Goal: Task Accomplishment & Management: Manage account settings

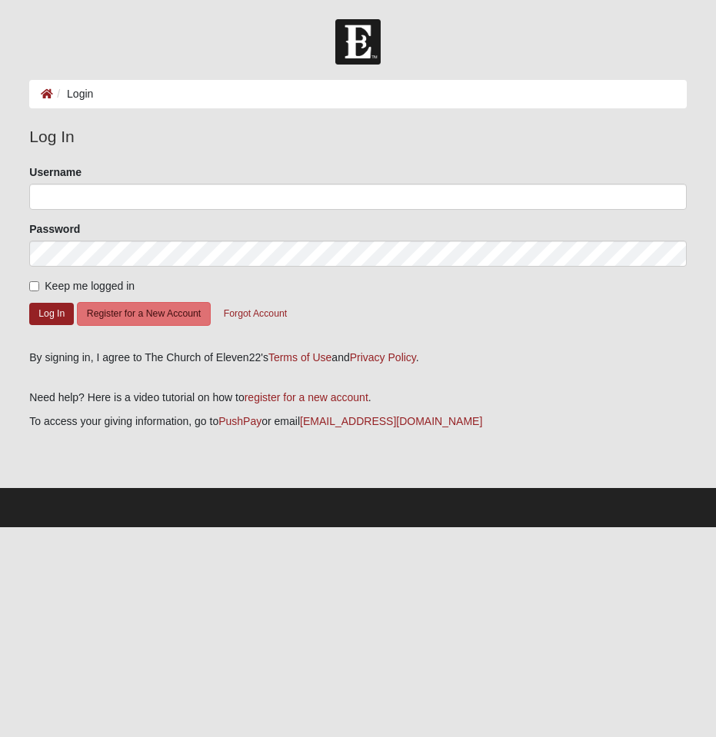
click at [101, 97] on ol "Login" at bounding box center [357, 94] width 656 height 28
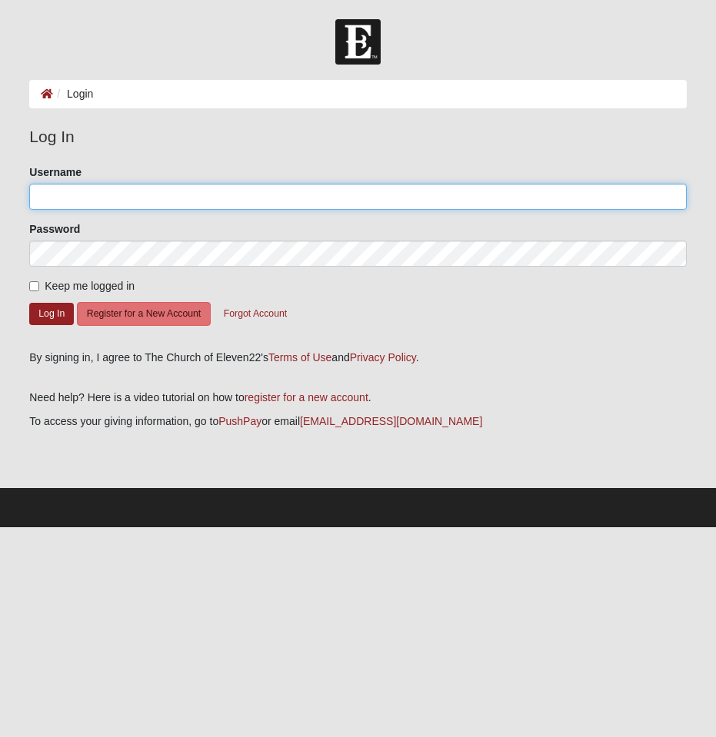
click at [82, 185] on input "Username" at bounding box center [357, 197] width 656 height 26
type input "Gregoryhoff"
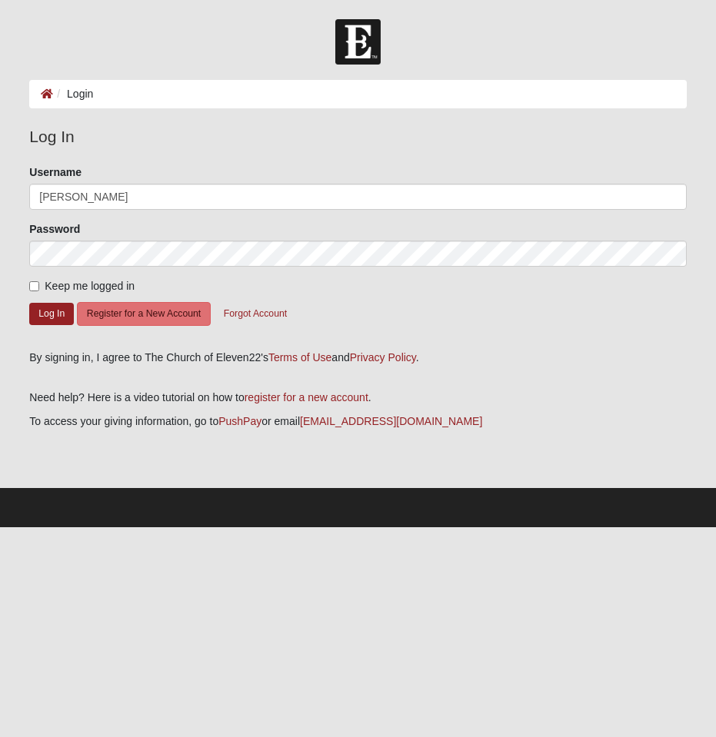
click at [52, 288] on span "Keep me logged in" at bounding box center [90, 286] width 90 height 12
click at [39, 288] on input "Keep me logged in" at bounding box center [34, 286] width 10 height 10
checkbox input "true"
click at [51, 313] on button "Log In" at bounding box center [51, 314] width 45 height 22
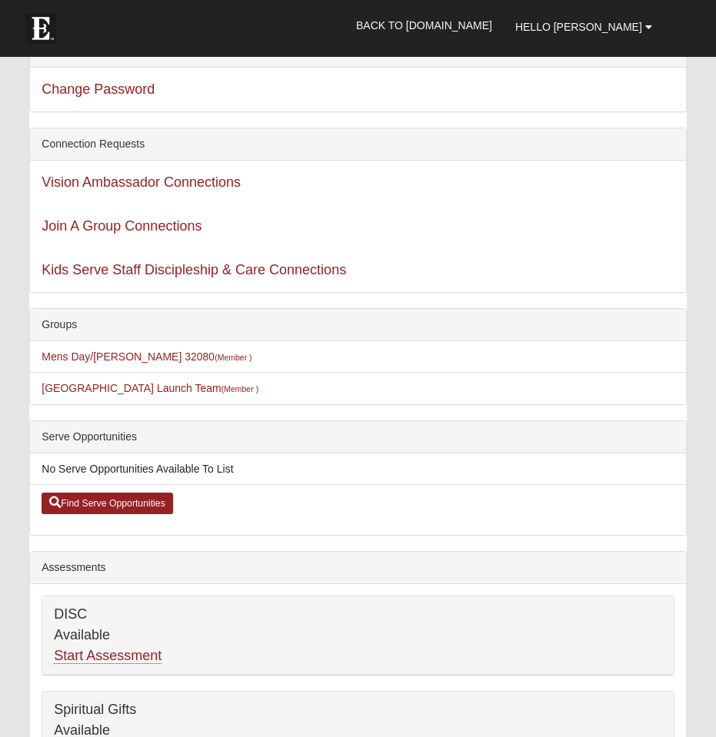
scroll to position [95, 0]
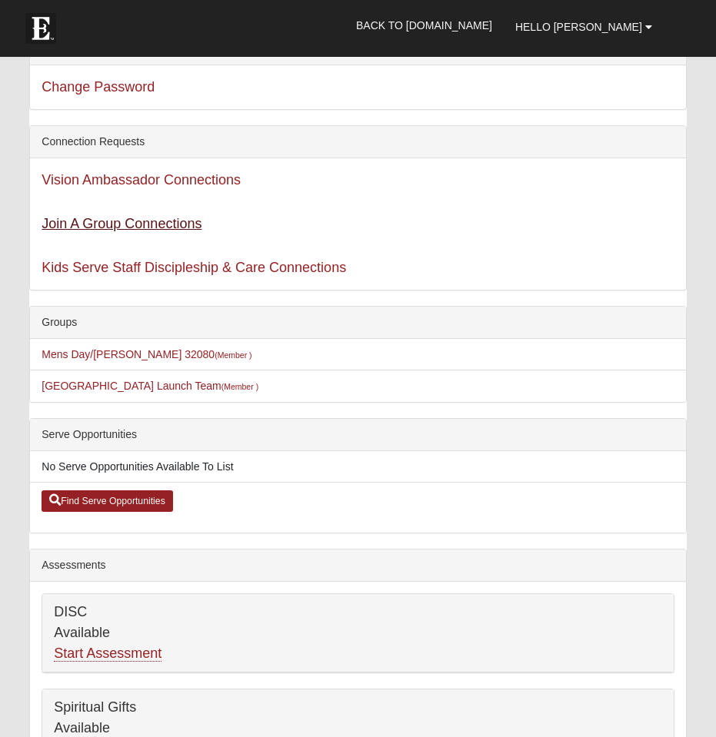
click at [115, 226] on link "Join A Group Connections" at bounding box center [122, 223] width 160 height 15
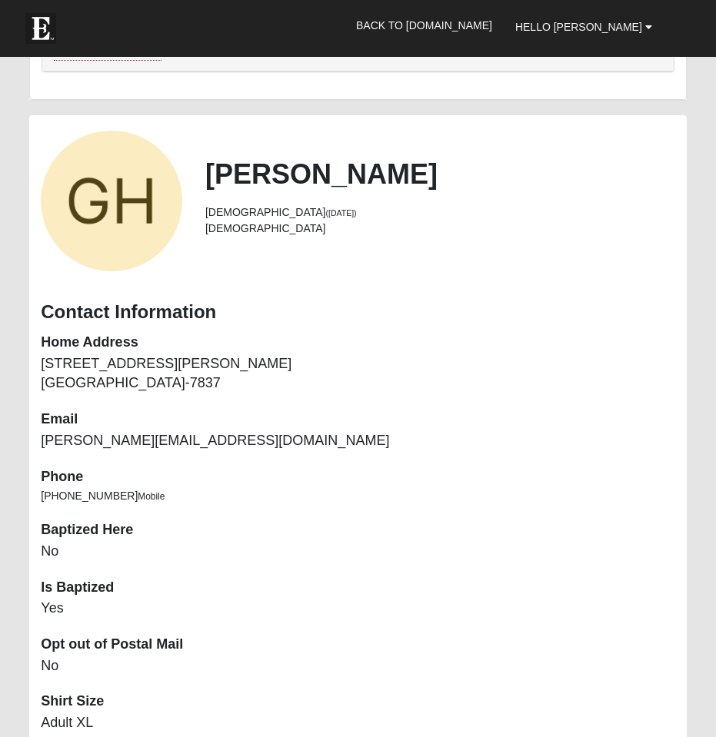
scroll to position [1158, 0]
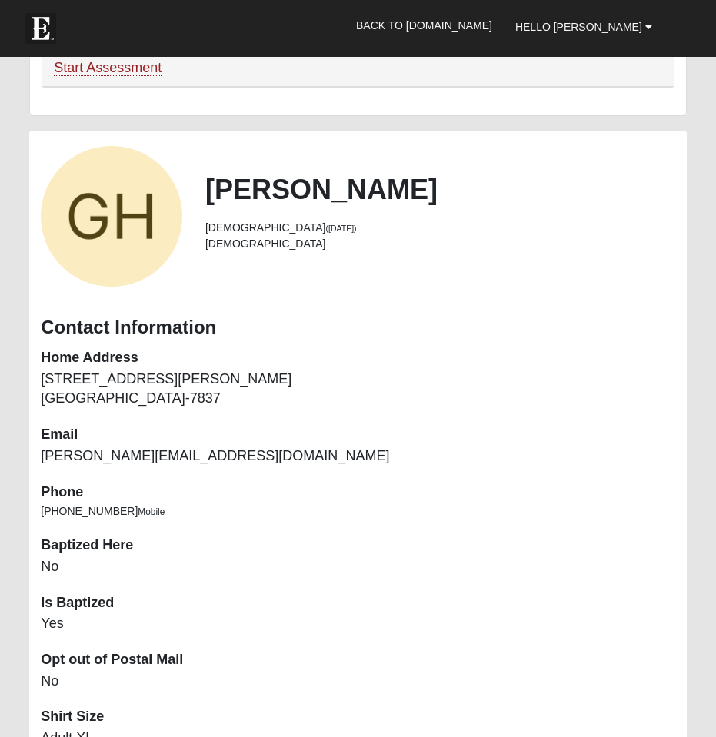
click at [121, 244] on div "View Fullsize Photo" at bounding box center [111, 216] width 141 height 141
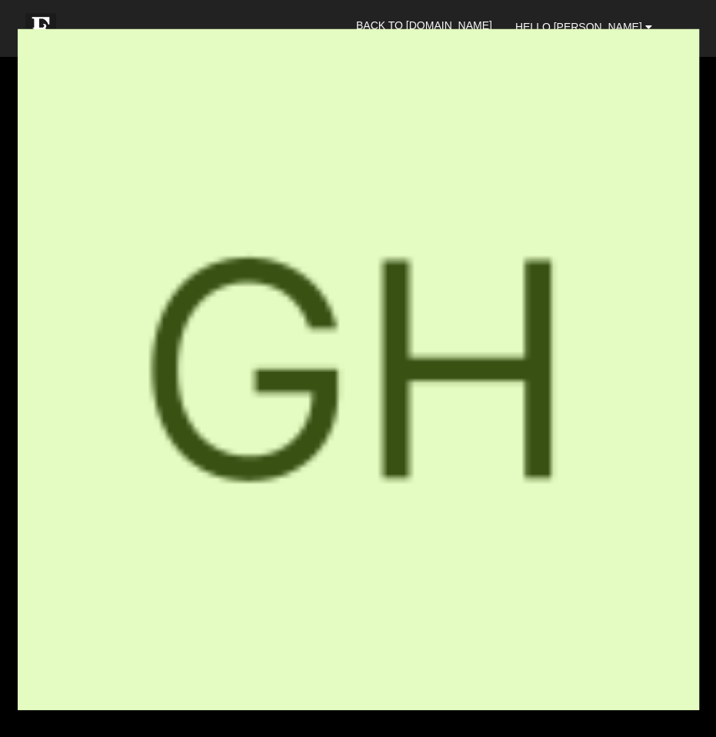
click at [229, 241] on div "View Fullsize Photo" at bounding box center [357, 367] width 679 height 679
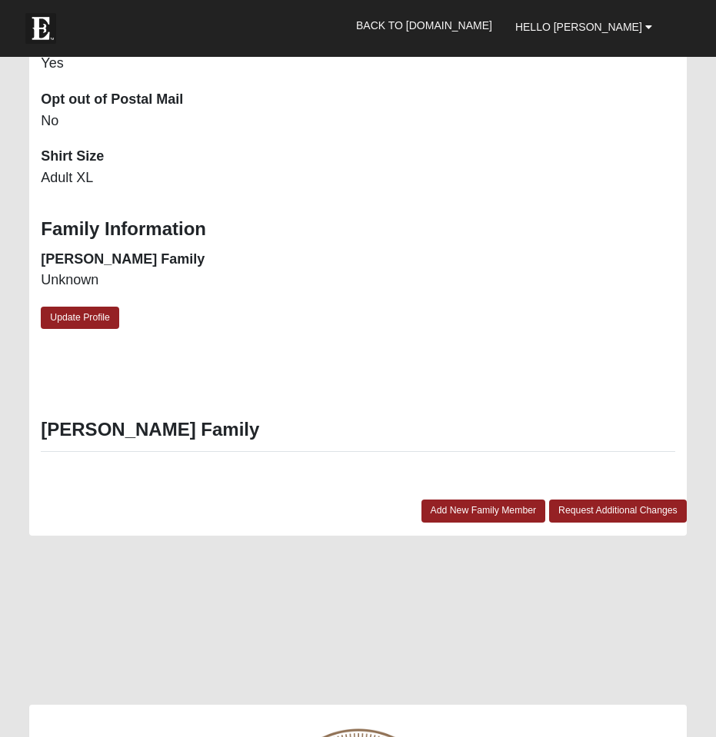
scroll to position [1709, 0]
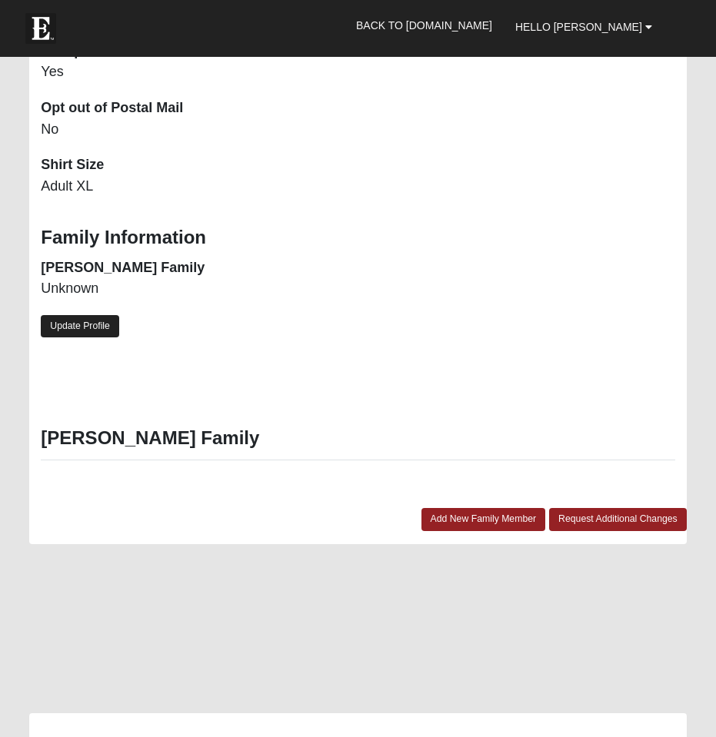
click at [90, 315] on link "Update Profile" at bounding box center [80, 326] width 78 height 22
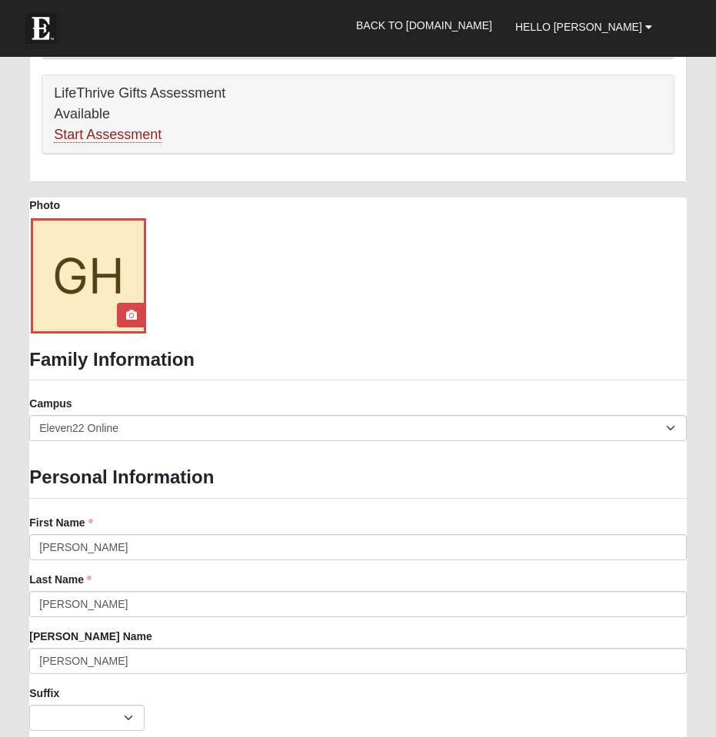
scroll to position [1088, 0]
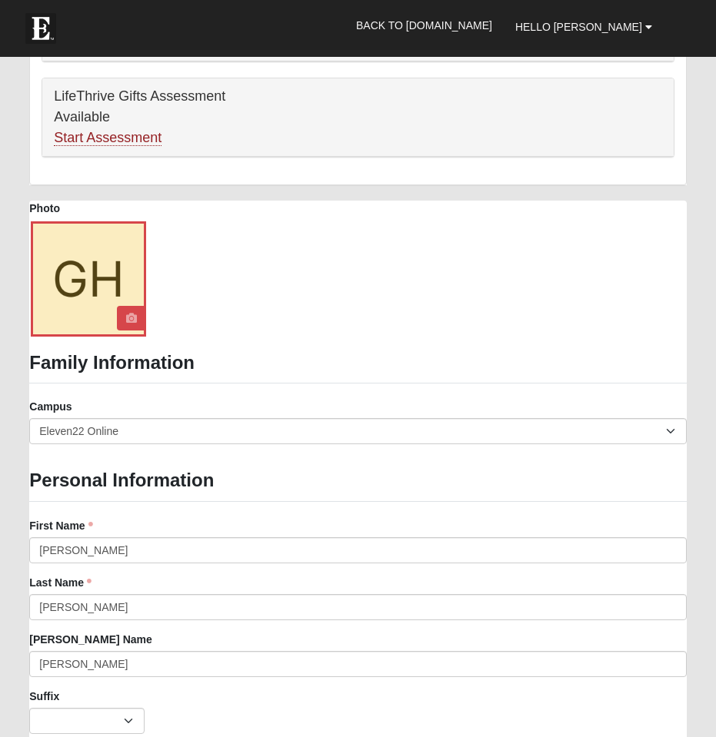
click at [130, 314] on icon at bounding box center [131, 318] width 11 height 11
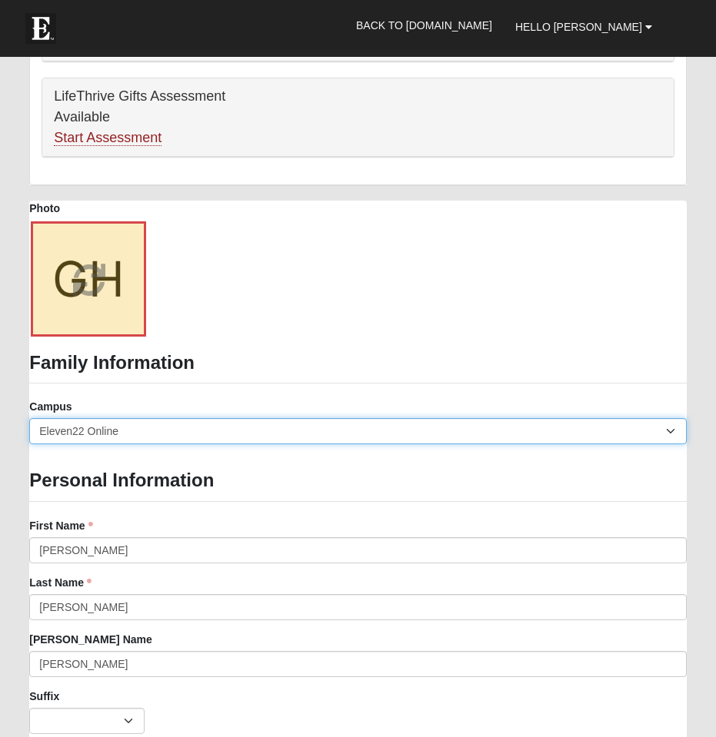
select select "19"
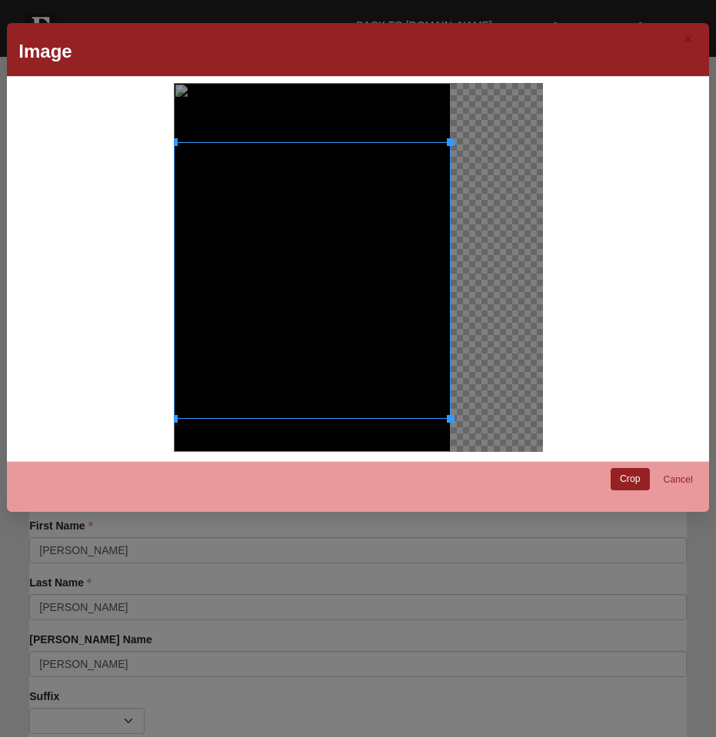
drag, startPoint x: 327, startPoint y: 201, endPoint x: 327, endPoint y: 260, distance: 59.2
click at [327, 260] on div at bounding box center [312, 280] width 277 height 277
click at [633, 480] on link "Crop" at bounding box center [629, 479] width 39 height 22
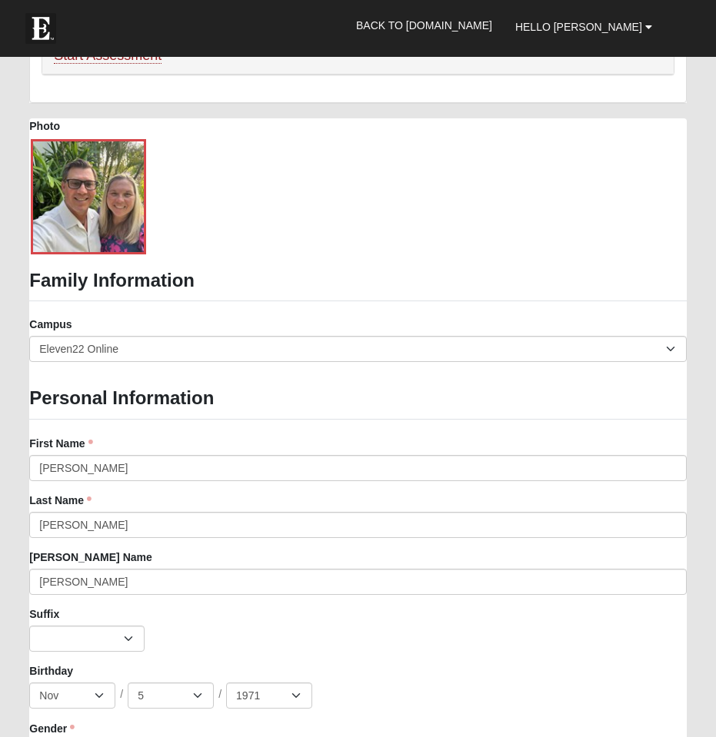
scroll to position [1171, 0]
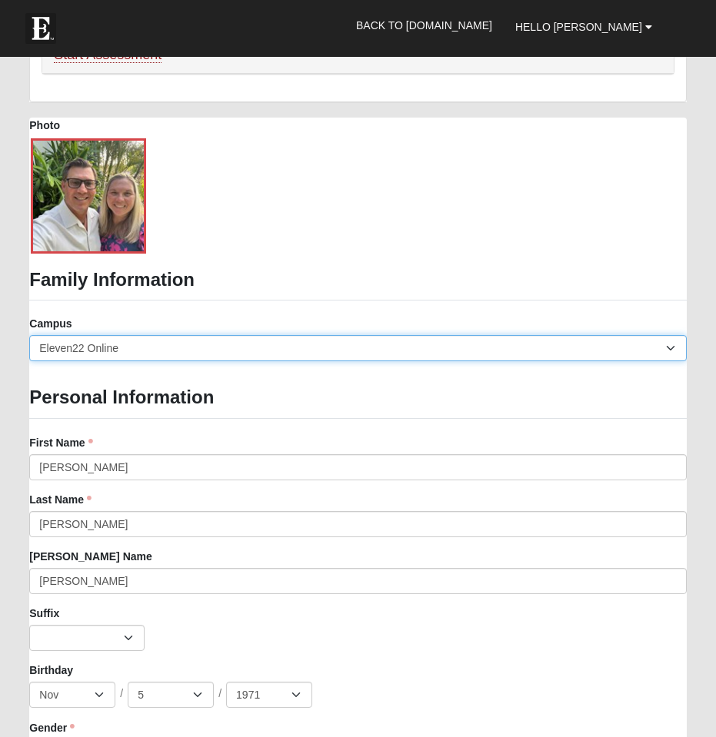
select select "19"
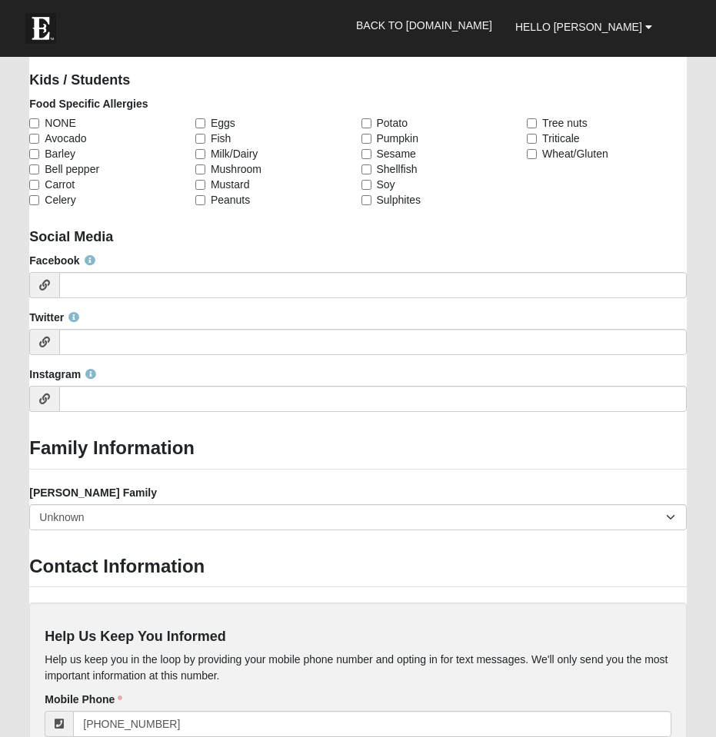
scroll to position [2537, 0]
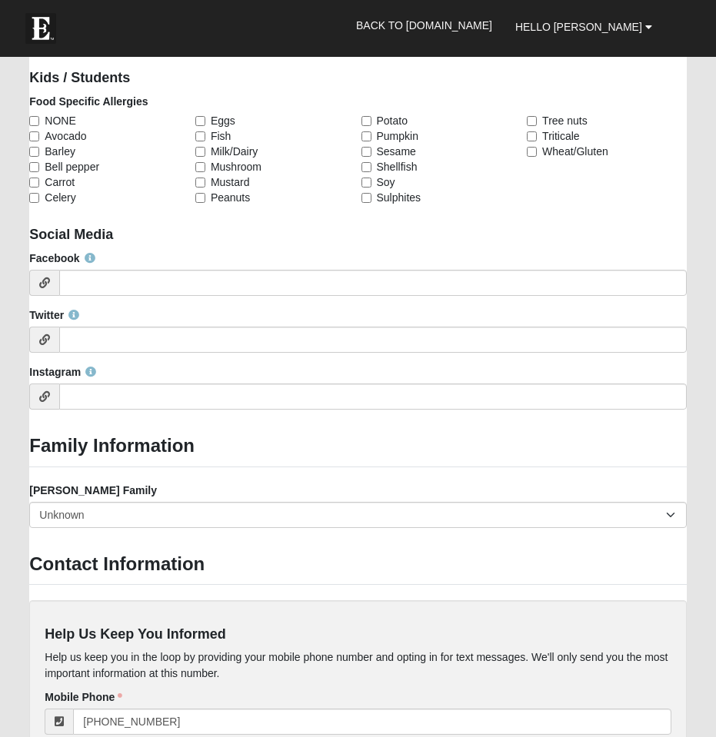
click at [32, 116] on input "NONE" at bounding box center [34, 121] width 10 height 10
checkbox input "true"
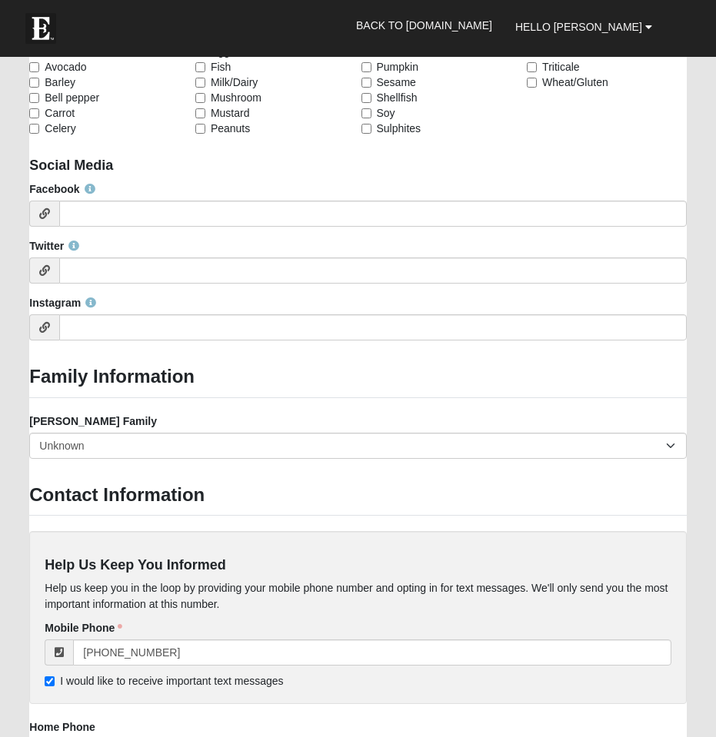
scroll to position [2611, 0]
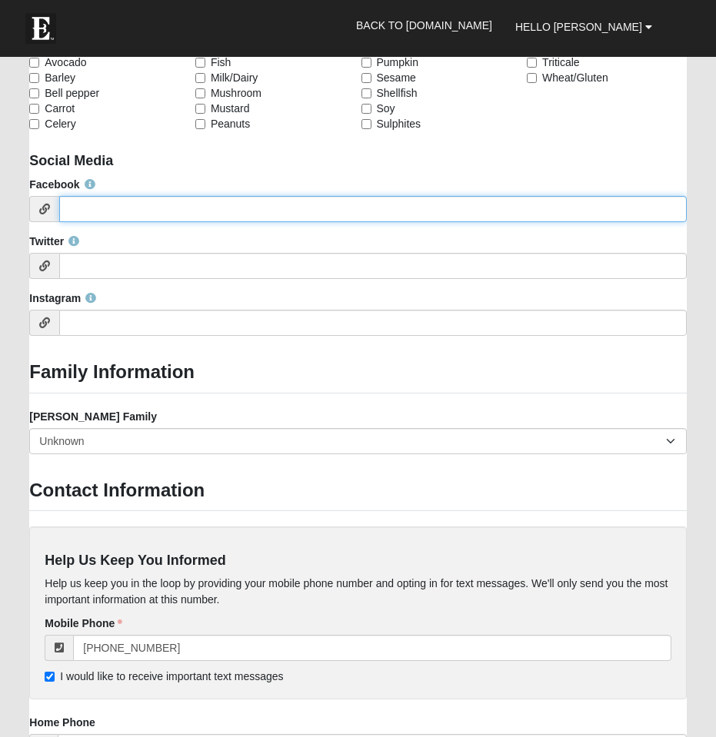
click at [93, 203] on input "Facebook" at bounding box center [372, 209] width 626 height 26
type input "g"
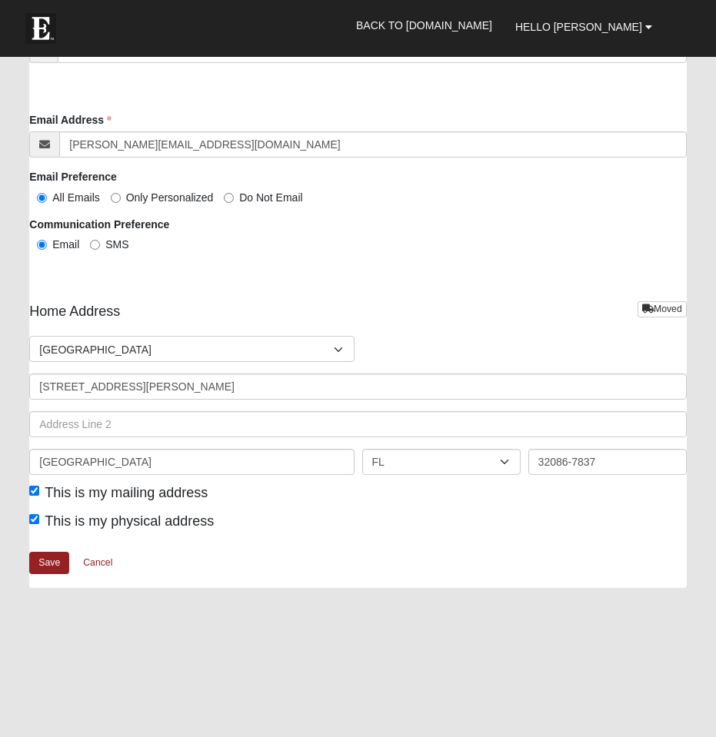
scroll to position [3316, 0]
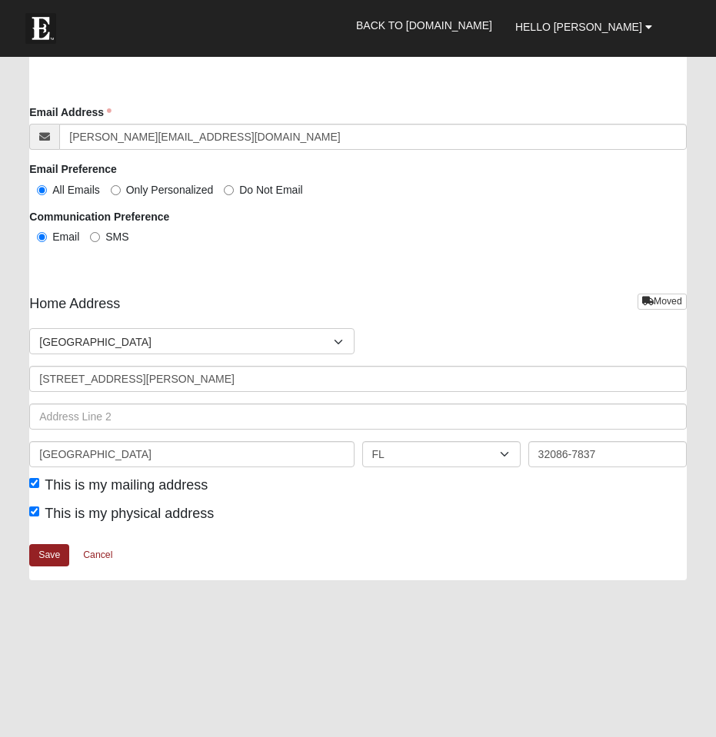
click at [95, 233] on input "SMS" at bounding box center [95, 237] width 10 height 10
radio input "true"
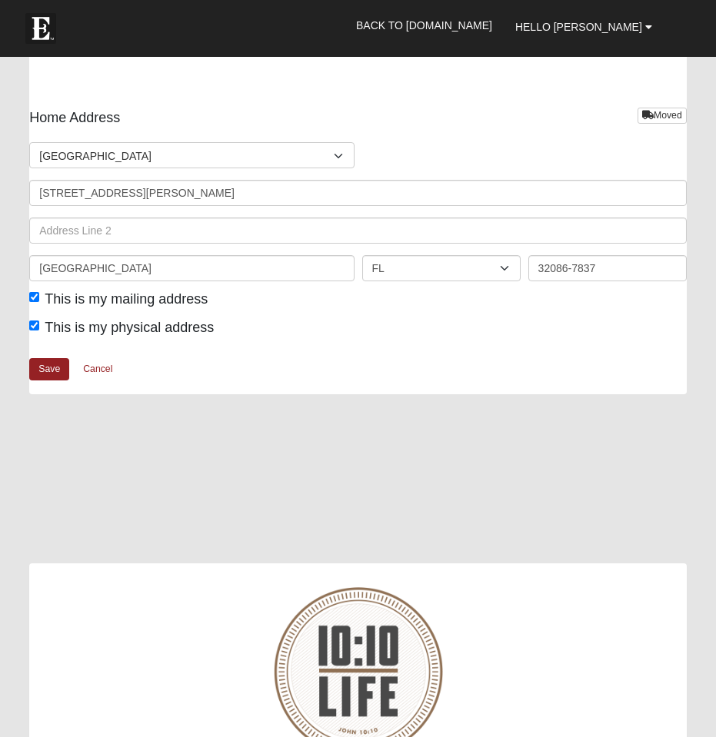
scroll to position [3543, 0]
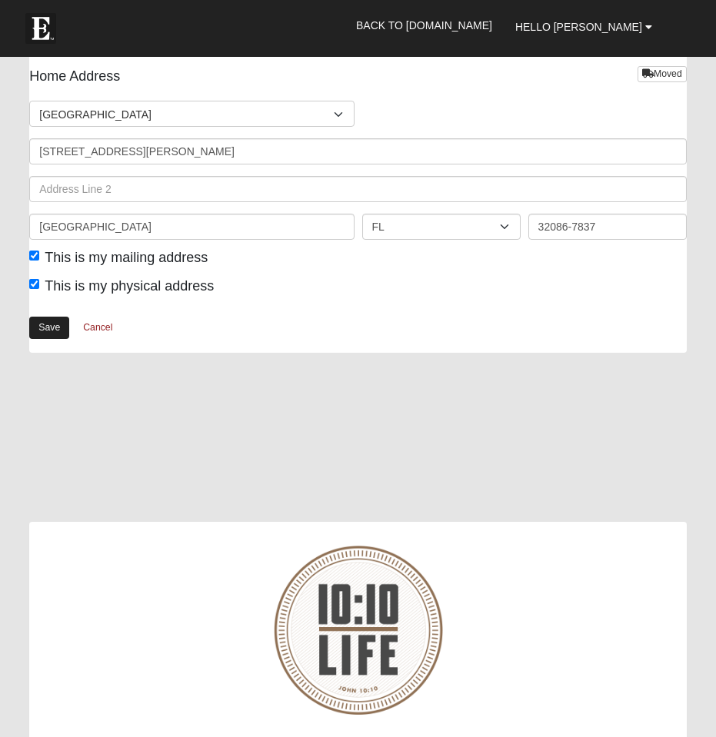
click at [48, 321] on link "Save" at bounding box center [49, 328] width 40 height 22
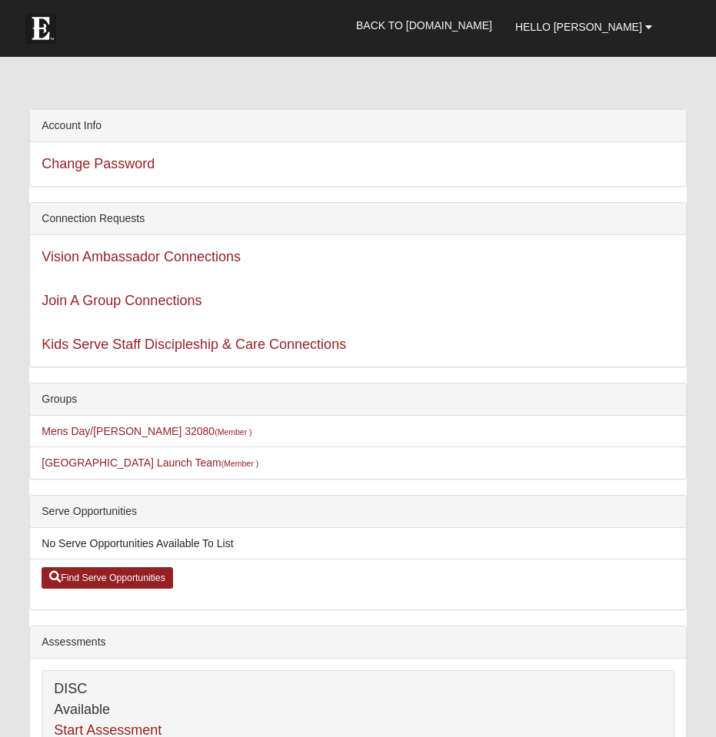
scroll to position [33, 0]
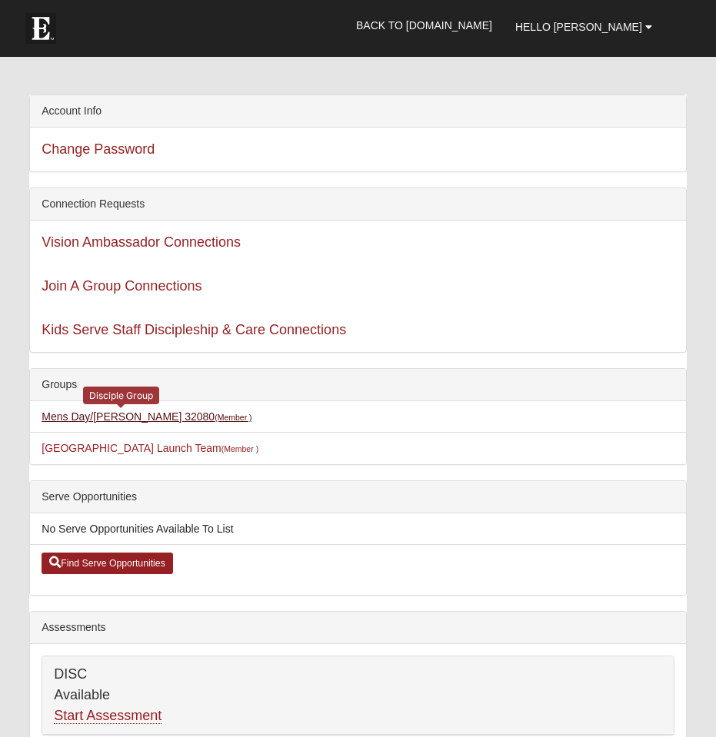
click at [70, 417] on link "Mens Day/[PERSON_NAME] 32080 (Member )" at bounding box center [147, 416] width 210 height 12
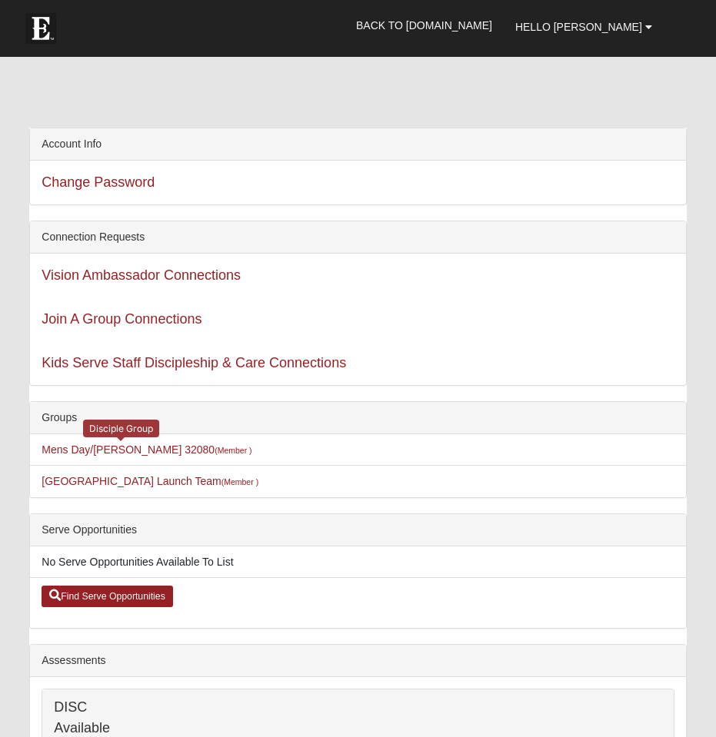
scroll to position [0, 0]
